Goal: Task Accomplishment & Management: Use online tool/utility

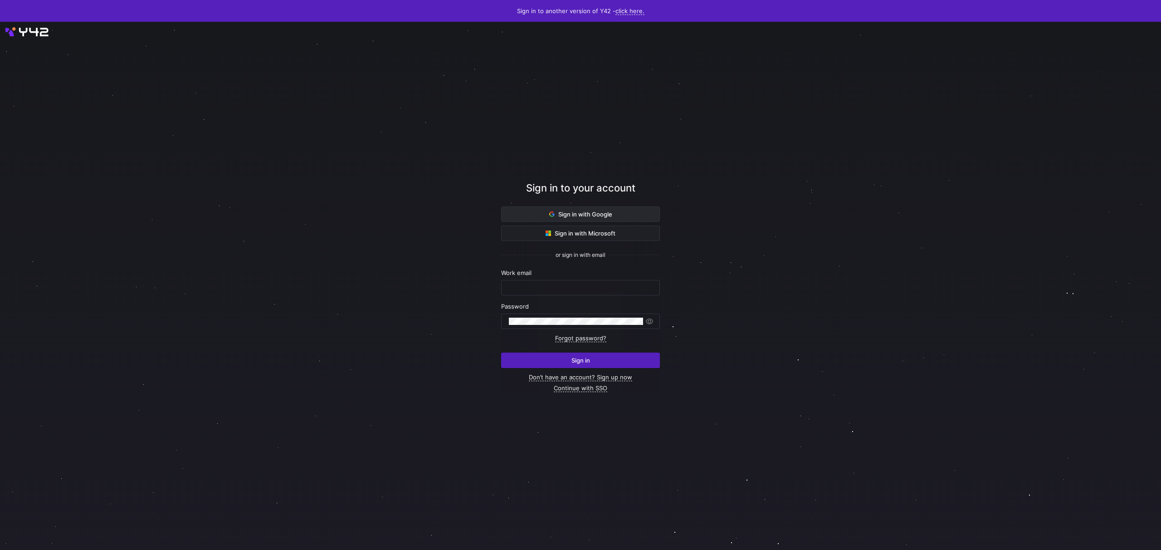
click at [604, 216] on span "Sign in with Google" at bounding box center [580, 213] width 63 height 7
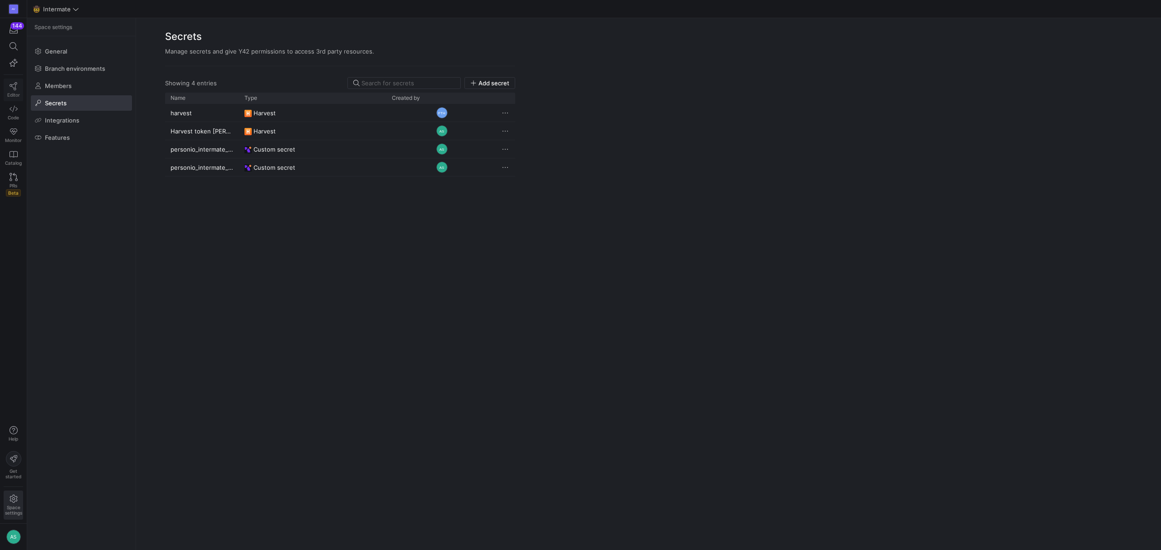
click at [14, 93] on span "Editor" at bounding box center [13, 94] width 13 height 5
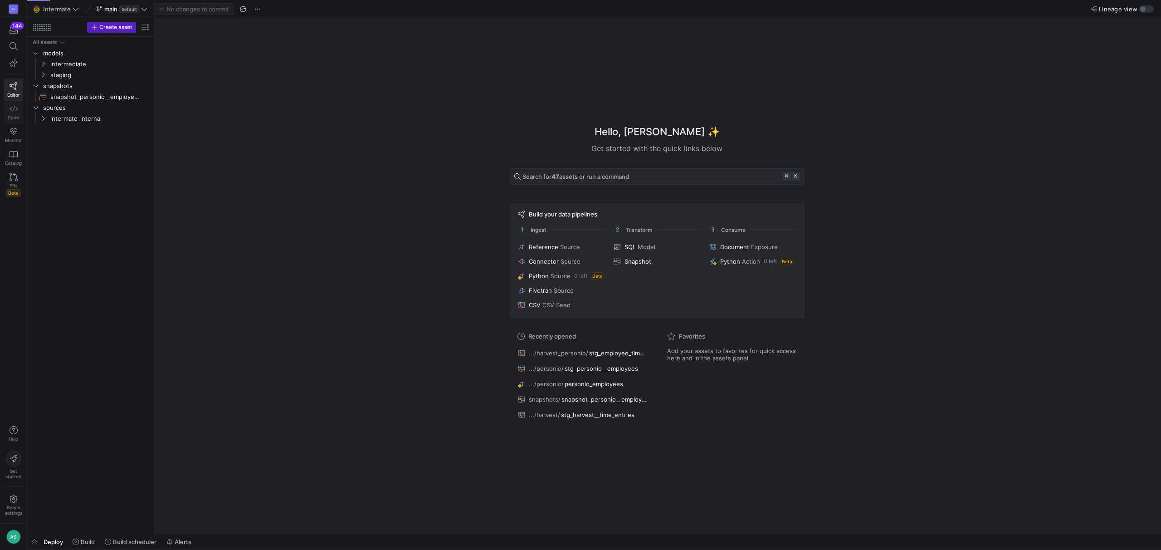
click at [8, 107] on link "Code" at bounding box center [14, 112] width 20 height 23
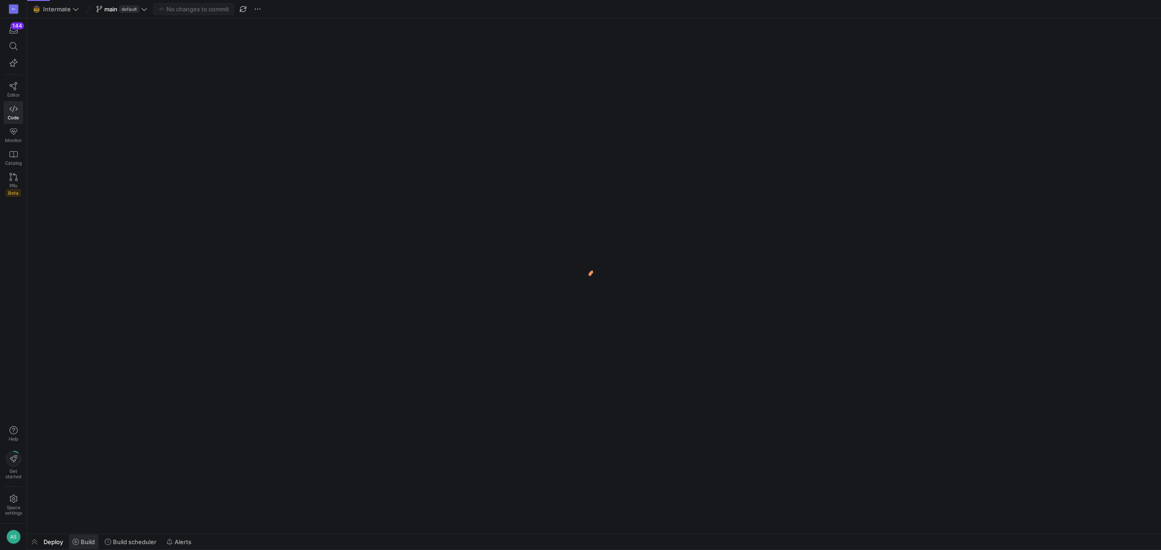
click at [87, 543] on span "Build" at bounding box center [88, 541] width 14 height 7
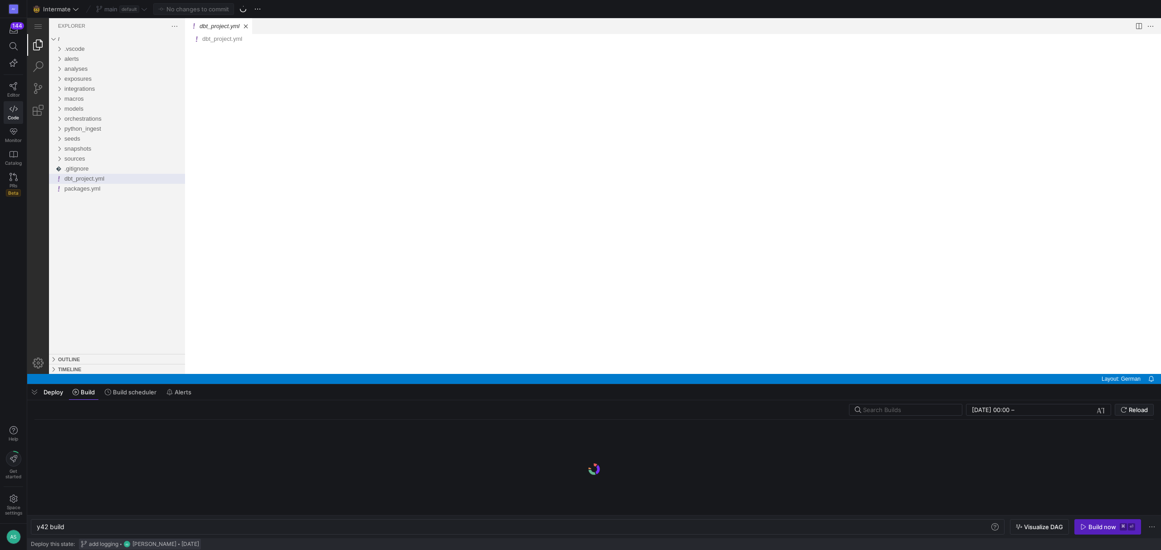
scroll to position [0, 27]
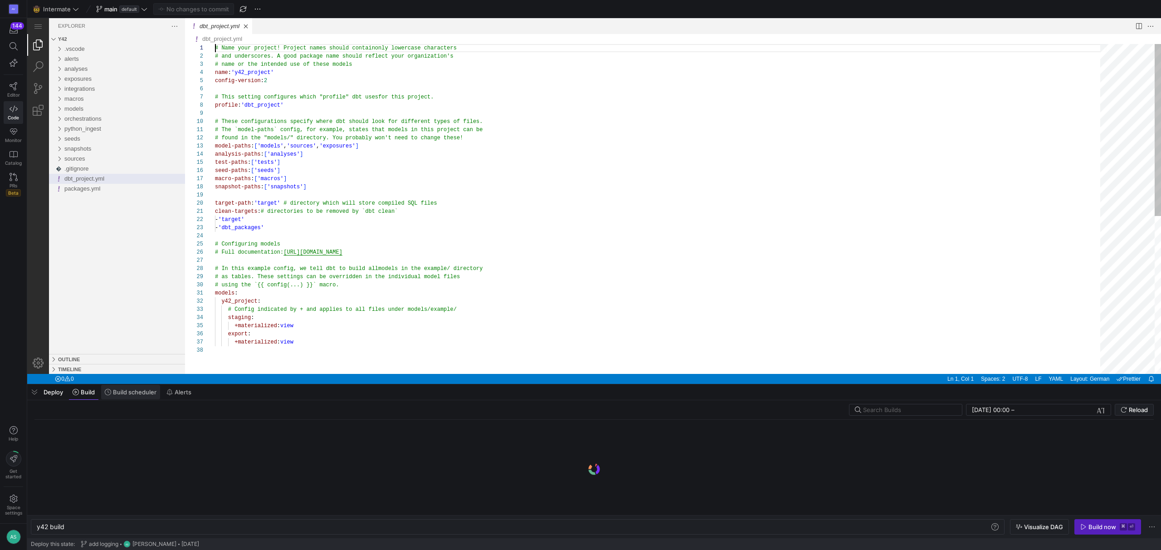
click at [130, 392] on span "Build scheduler" at bounding box center [135, 391] width 44 height 7
